Goal: Information Seeking & Learning: Learn about a topic

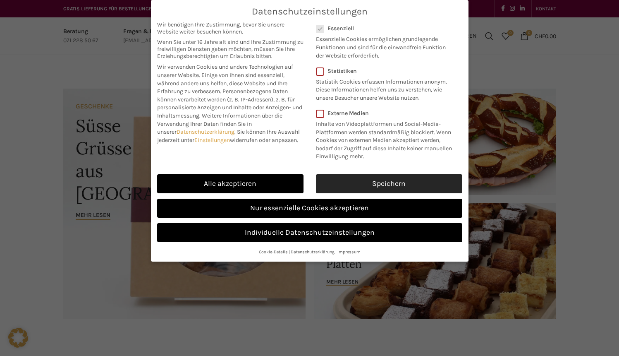
click at [378, 184] on link "Speichern" at bounding box center [389, 183] width 146 height 19
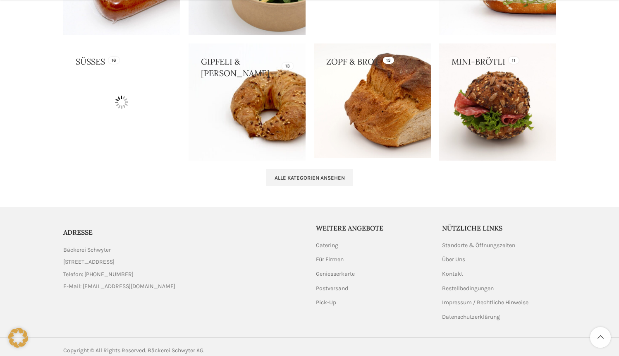
scroll to position [897, 0]
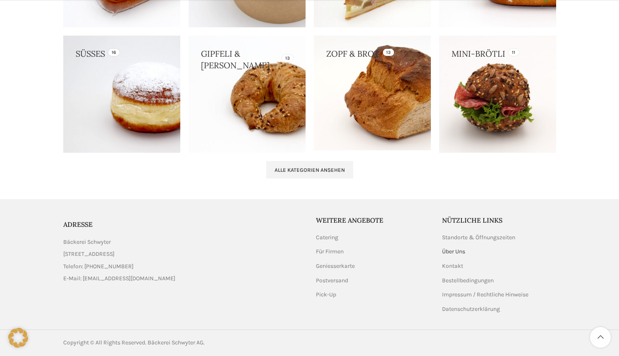
click at [450, 252] on link "Über Uns" at bounding box center [454, 251] width 24 height 8
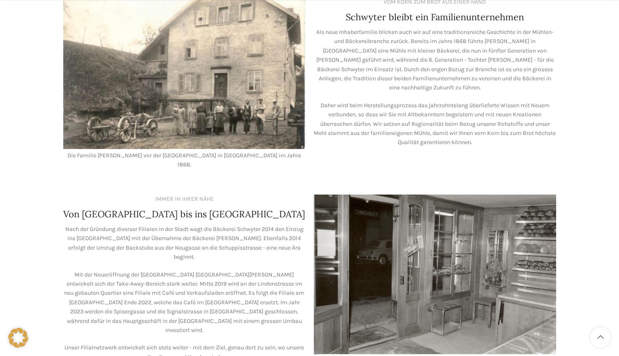
scroll to position [351, 0]
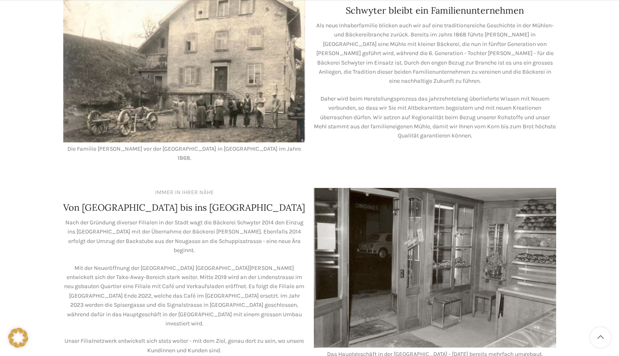
click at [460, 35] on p "Als neue Inhaberfamilie blicken auch wir auf eine traditionsreiche Geschichte i…" at bounding box center [435, 53] width 242 height 65
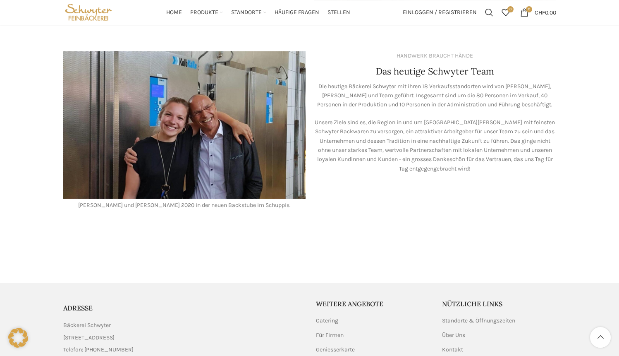
scroll to position [671, 0]
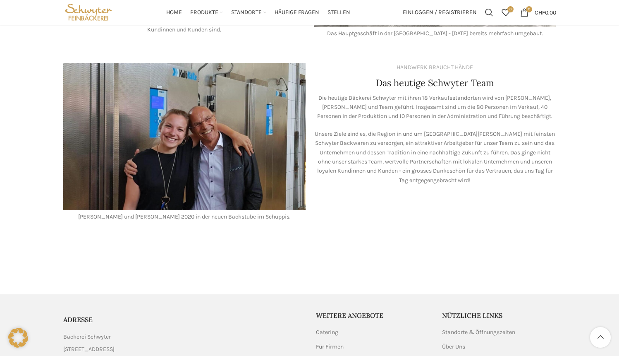
click at [330, 93] on p "Die heutige Bäckerei Schwyter mit ihren 18 Verkaufsstandorten wird von [PERSON_…" at bounding box center [435, 107] width 242 height 28
click at [443, 108] on p "Die heutige Bäckerei Schwyter mit ihren 18 Verkaufsstandorten wird von [PERSON_…" at bounding box center [435, 107] width 242 height 28
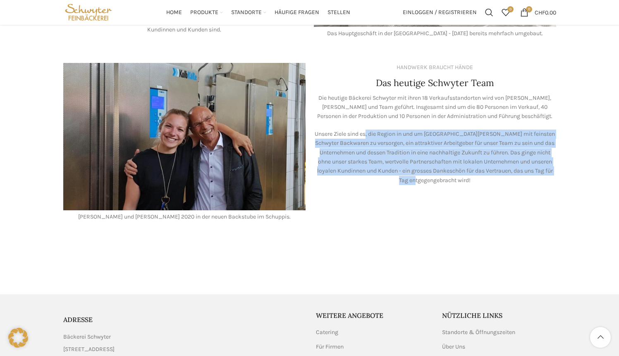
drag, startPoint x: 369, startPoint y: 127, endPoint x: 515, endPoint y: 181, distance: 155.6
click at [515, 181] on div "HANDWERK BRAUCHT HÄNDE Das heutige Schwyter Team Die heutige Bäckerei Schwyter …" at bounding box center [435, 142] width 251 height 167
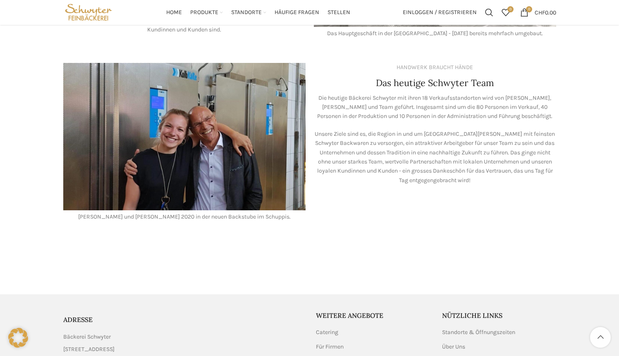
click at [520, 175] on p "Unsere Ziele sind es, die Region in und um [GEOGRAPHIC_DATA][PERSON_NAME] mit f…" at bounding box center [435, 156] width 242 height 55
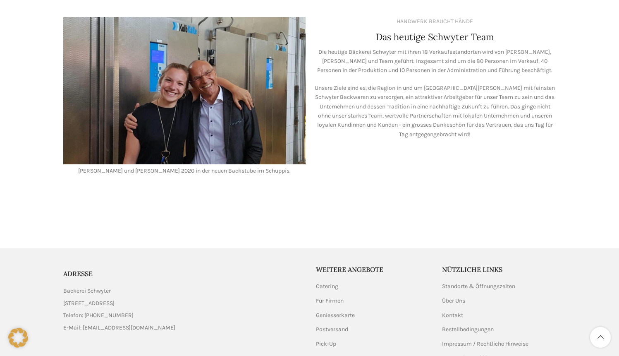
scroll to position [757, 0]
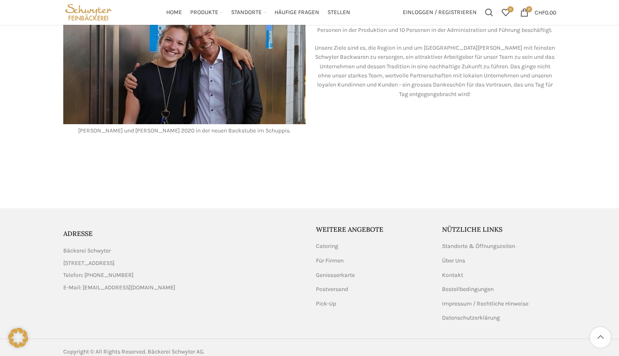
drag, startPoint x: 134, startPoint y: 242, endPoint x: 52, endPoint y: 244, distance: 81.9
click at [52, 244] on footer "ADRESSE Bäckerei Schwyter [STREET_ADDRESS] Telefon: [PHONE_NUMBER] E-Mail: [EMA…" at bounding box center [309, 286] width 619 height 156
copy span "Bäckerei Schwyter"
